Goal: Navigation & Orientation: Find specific page/section

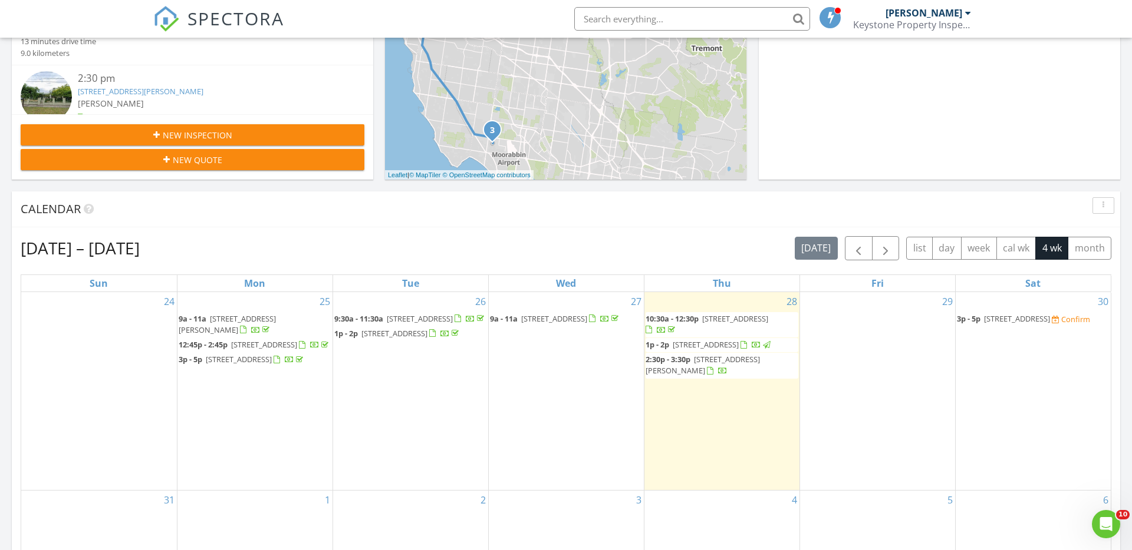
scroll to position [1073, 1132]
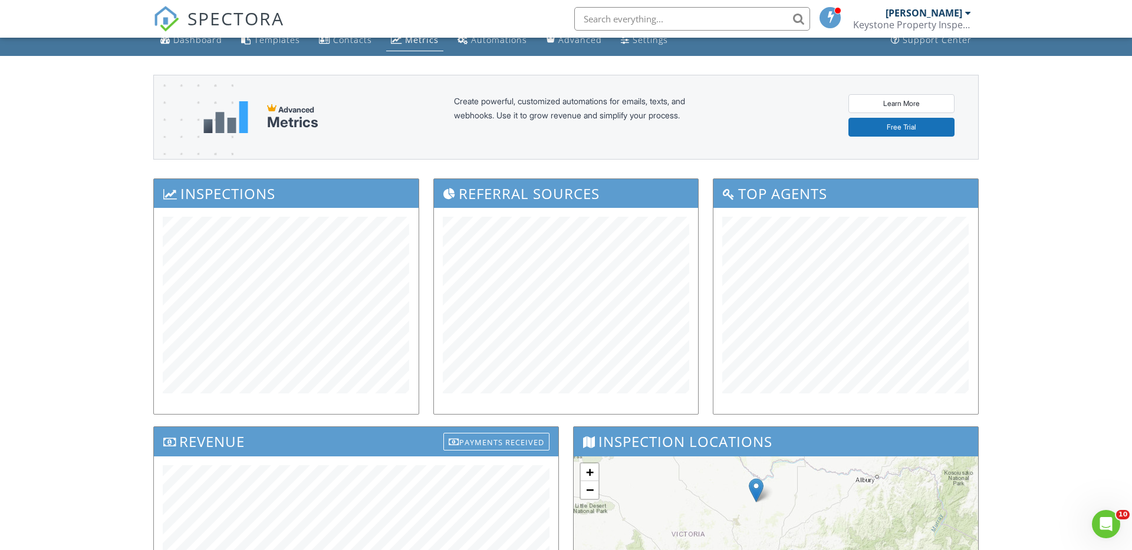
scroll to position [15, 0]
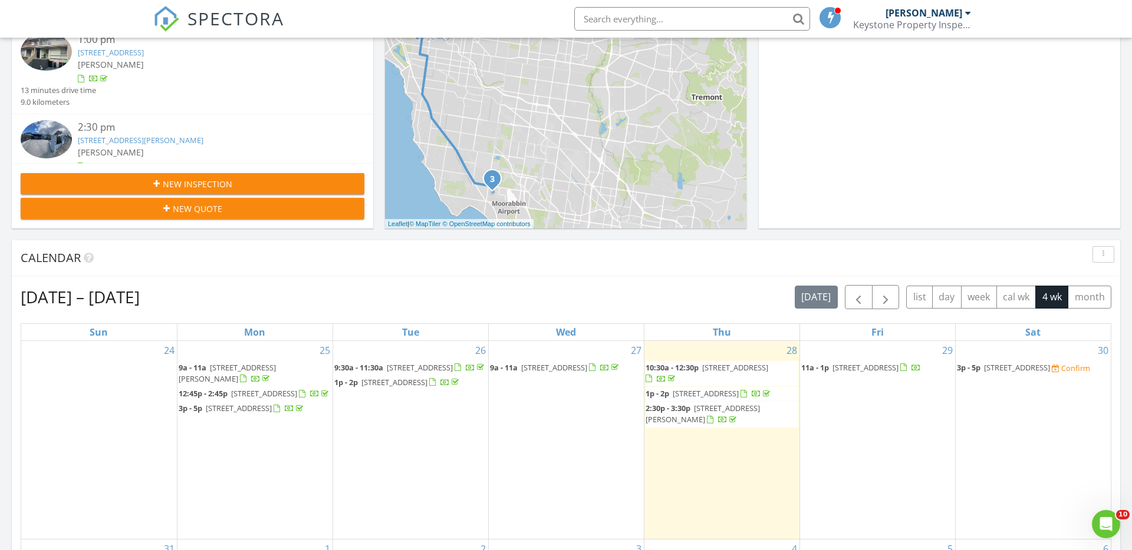
scroll to position [281, 0]
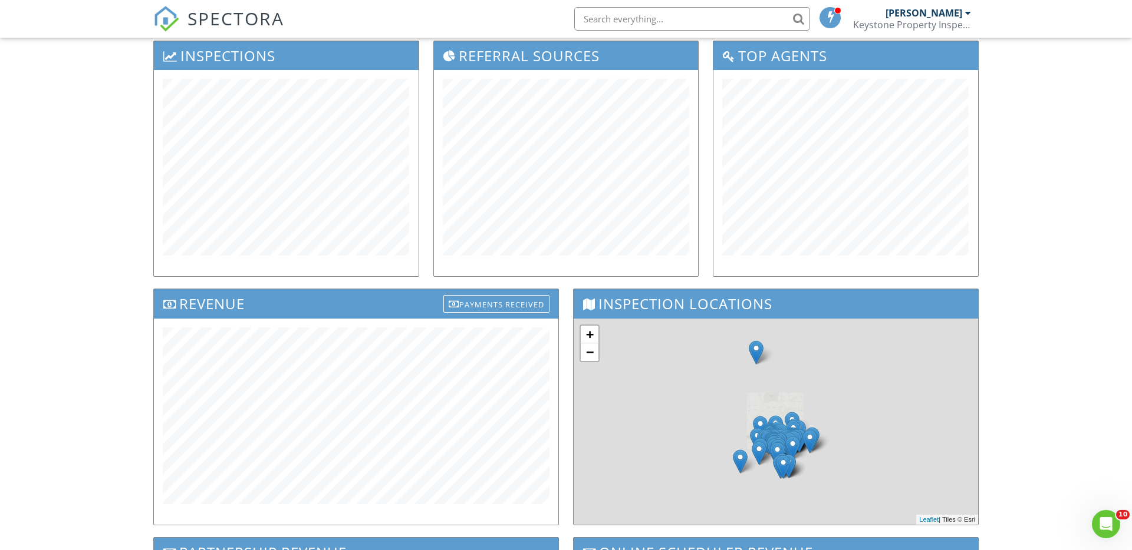
scroll to position [154, 0]
